Goal: Transaction & Acquisition: Purchase product/service

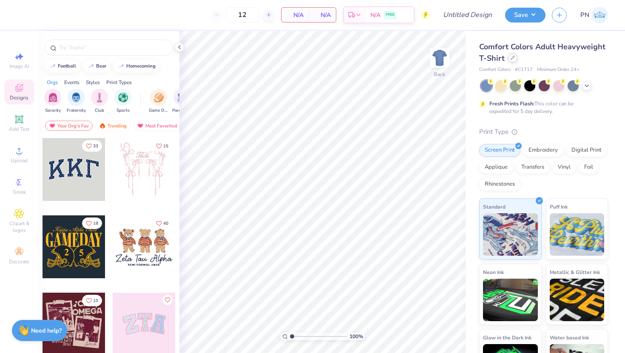
click at [482, 57] on icon at bounding box center [512, 58] width 4 height 4
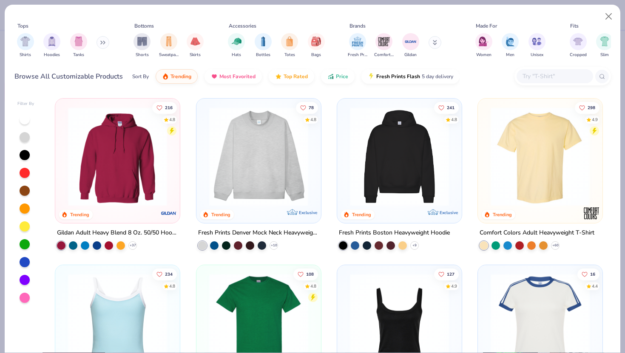
click at [107, 45] on button at bounding box center [102, 42] width 13 height 13
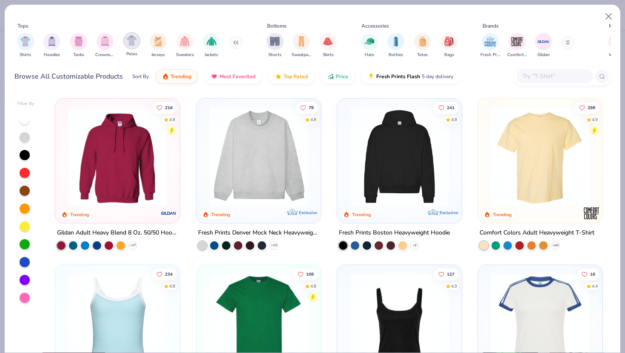
click at [130, 44] on img "filter for Polos" at bounding box center [132, 41] width 10 height 10
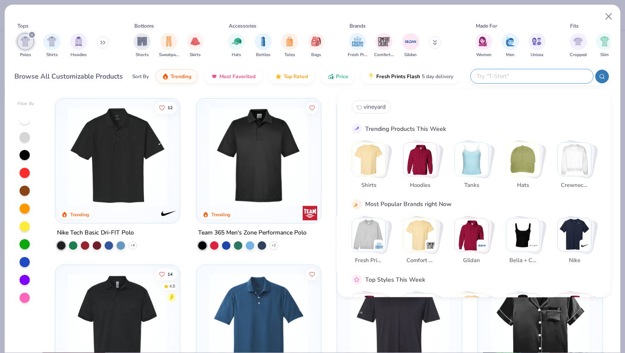
click at [482, 79] on input "text" at bounding box center [530, 76] width 111 height 10
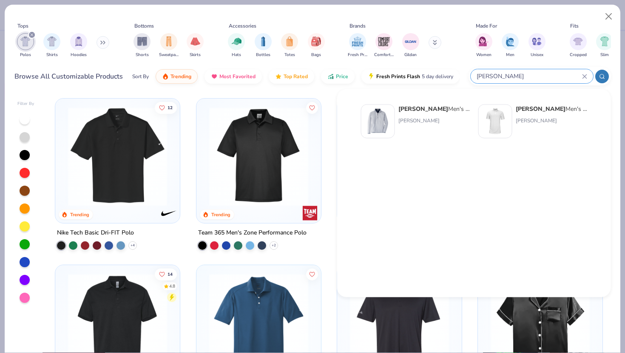
type input "[PERSON_NAME]"
click at [482, 111] on div "[PERSON_NAME] Men's Solid Stretch Polo" at bounding box center [550, 109] width 71 height 9
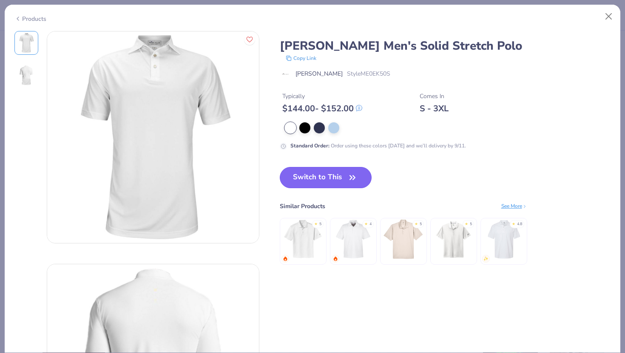
click at [337, 181] on button "Switch to This" at bounding box center [326, 177] width 92 height 21
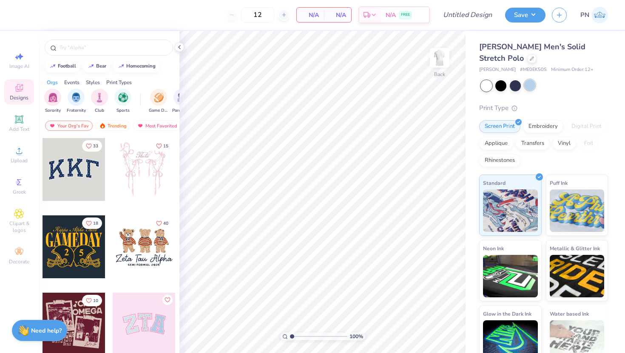
click at [482, 83] on div at bounding box center [529, 84] width 11 height 11
click at [482, 86] on div at bounding box center [514, 84] width 11 height 11
click at [482, 85] on div at bounding box center [500, 84] width 11 height 11
click at [482, 82] on div at bounding box center [485, 85] width 11 height 11
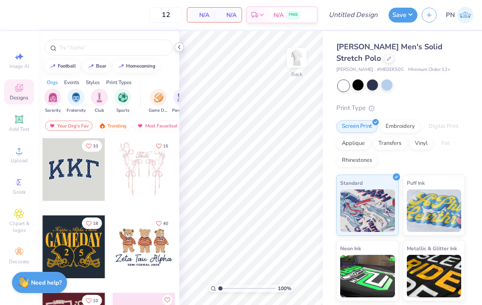
click at [180, 48] on polyline at bounding box center [179, 46] width 2 height 3
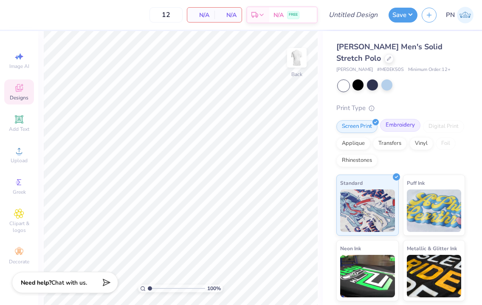
click at [400, 128] on div "Embroidery" at bounding box center [400, 125] width 40 height 13
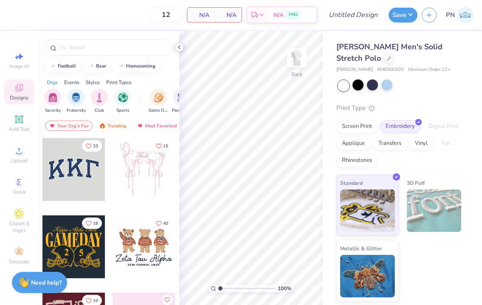
click at [181, 48] on icon at bounding box center [179, 47] width 7 height 7
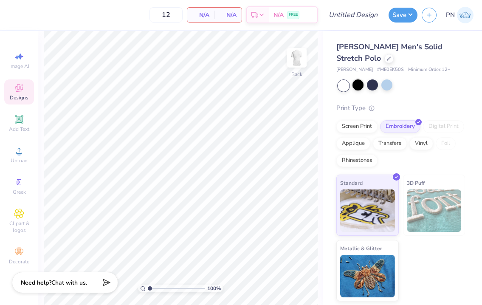
click at [358, 90] on div at bounding box center [358, 84] width 11 height 11
click at [373, 84] on div at bounding box center [372, 84] width 11 height 11
click at [347, 88] on div at bounding box center [343, 85] width 11 height 11
click at [356, 84] on div at bounding box center [358, 84] width 11 height 11
click at [20, 157] on span "Upload" at bounding box center [19, 160] width 17 height 7
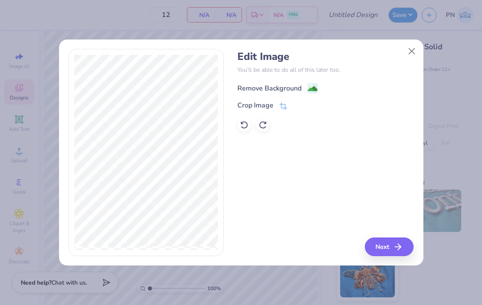
click at [287, 90] on div "Remove Background" at bounding box center [269, 88] width 64 height 10
click at [393, 249] on button "Next" at bounding box center [390, 246] width 49 height 19
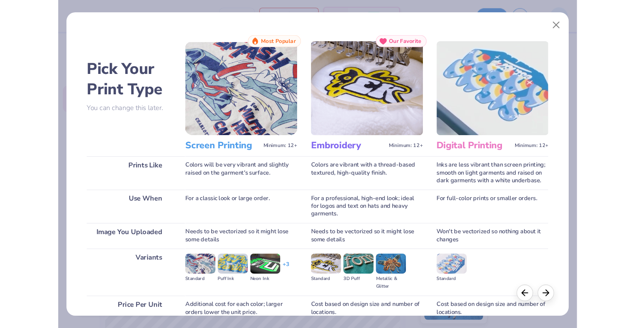
scroll to position [76, 0]
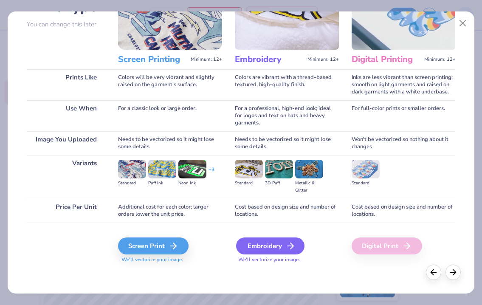
click at [276, 252] on div "Embroidery" at bounding box center [270, 245] width 68 height 17
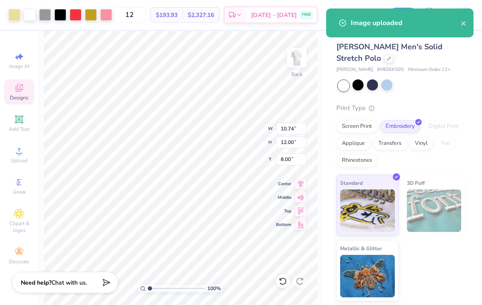
type input "3.22"
type input "3.60"
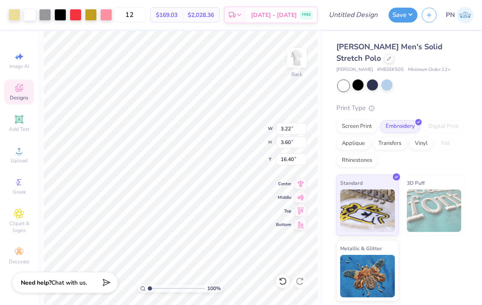
type input "3.00"
type input "1.98"
type input "2.21"
type input "3.26"
type input "3.00"
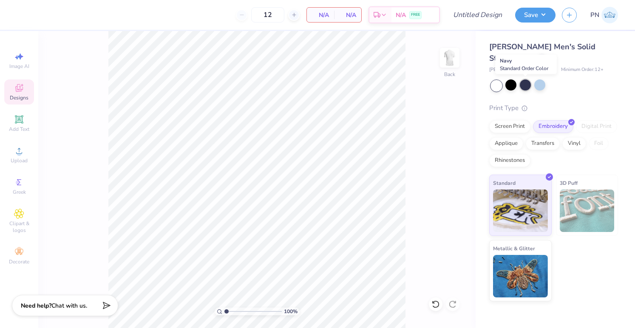
click at [482, 84] on div at bounding box center [525, 84] width 11 height 11
